Goal: Check status: Check status

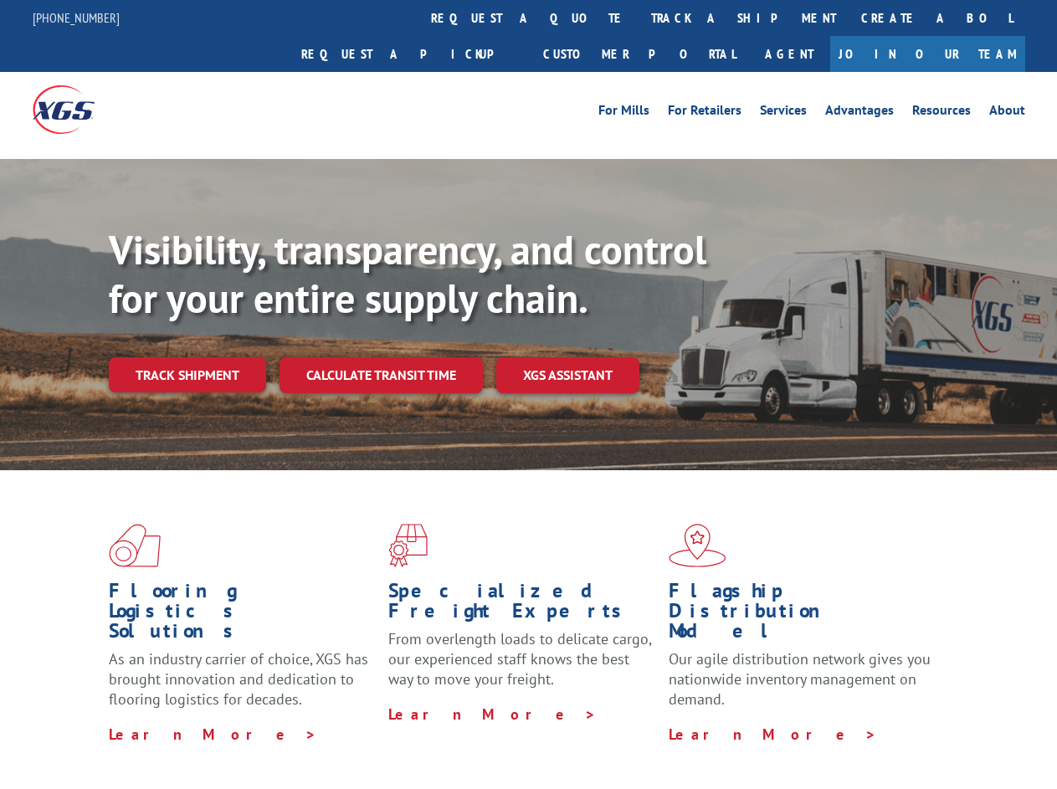
click at [528, 394] on div "Visibility, transparency, and control for your entire supply chain. Track shipm…" at bounding box center [583, 342] width 948 height 233
click at [638, 18] on link "track a shipment" at bounding box center [743, 18] width 210 height 36
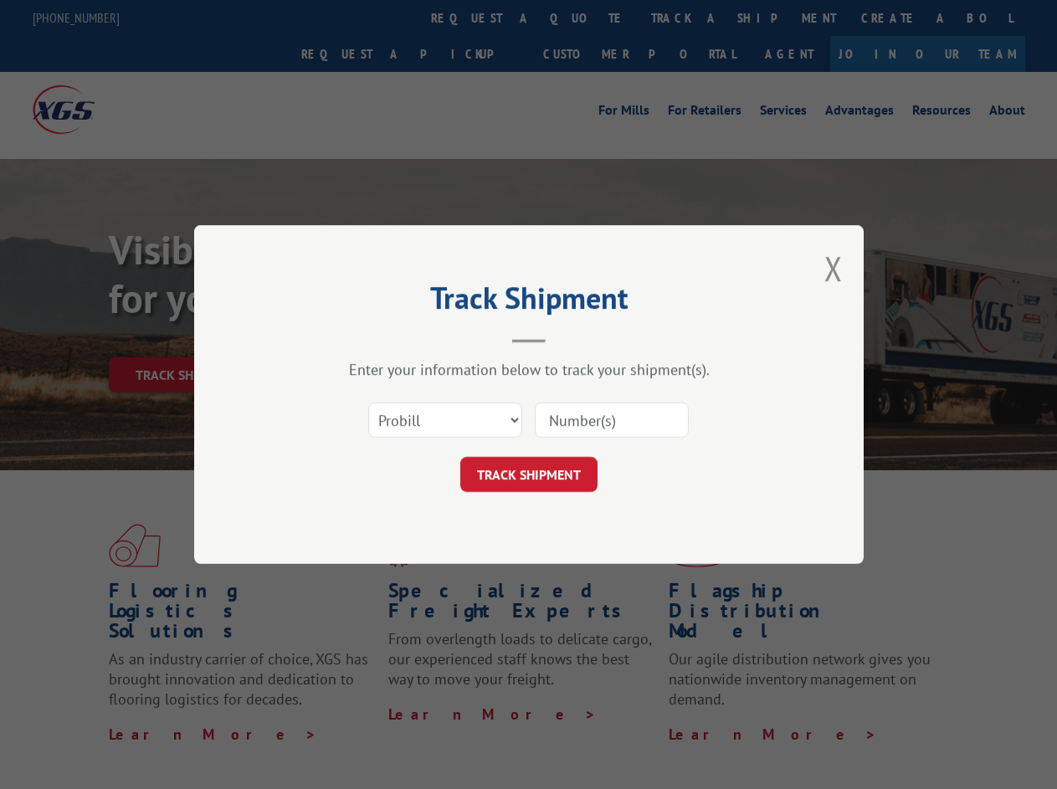
click at [584, 18] on div "Track Shipment Enter your information below to track your shipment(s). Select c…" at bounding box center [528, 394] width 1057 height 789
click at [688, 18] on div "Track Shipment Enter your information below to track your shipment(s). Select c…" at bounding box center [528, 394] width 1057 height 789
click at [187, 338] on div "Track Shipment Enter your information below to track your shipment(s). Select c…" at bounding box center [528, 394] width 1057 height 789
click at [380, 338] on header "Track Shipment" at bounding box center [529, 314] width 502 height 57
click at [568, 338] on header "Track Shipment" at bounding box center [529, 314] width 502 height 57
